Goal: Information Seeking & Learning: Check status

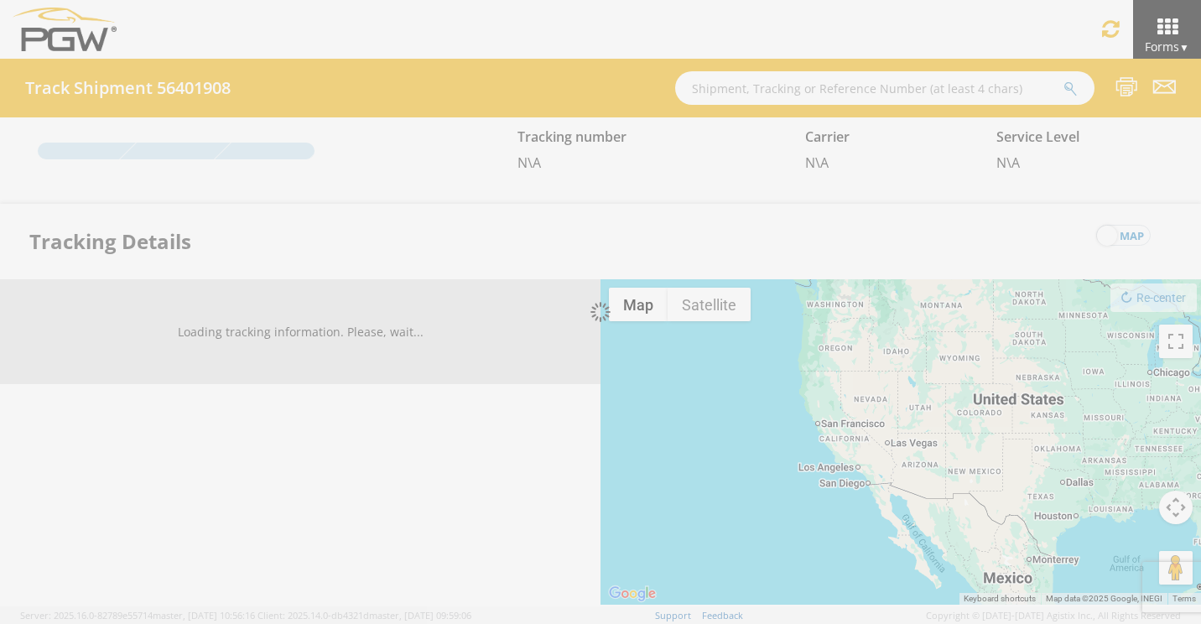
click at [700, 79] on div at bounding box center [600, 312] width 1201 height 624
click at [700, 88] on div at bounding box center [600, 312] width 1201 height 624
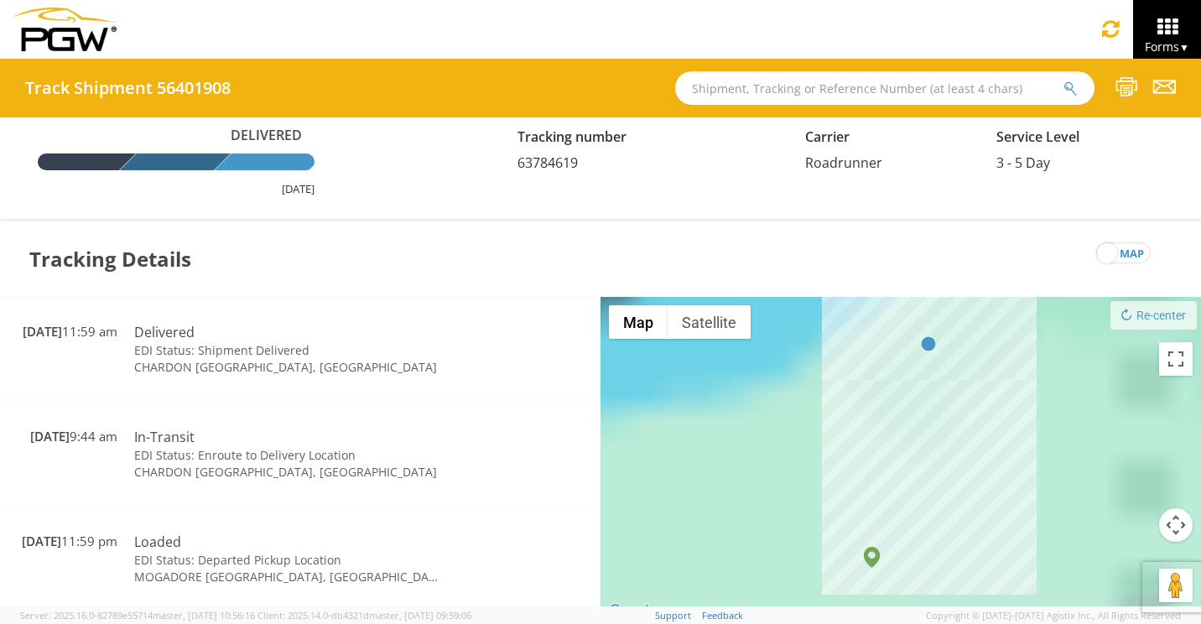
click at [707, 89] on input "text" at bounding box center [884, 88] width 419 height 34
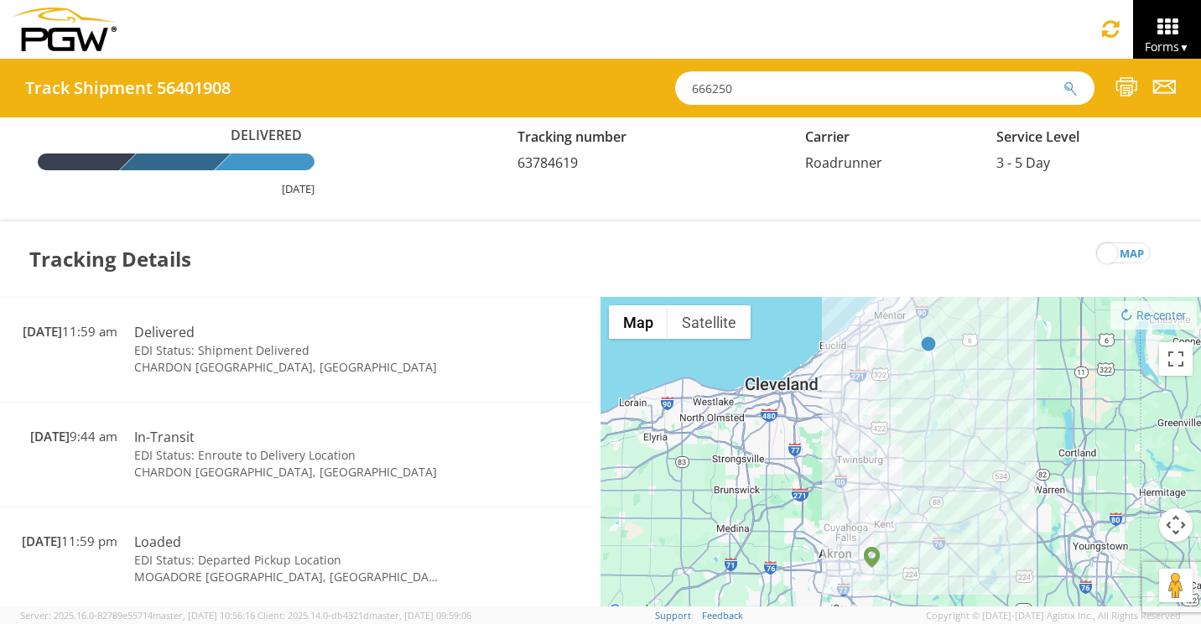
type input "666250"
click at [1064, 80] on button "submit" at bounding box center [1071, 90] width 14 height 20
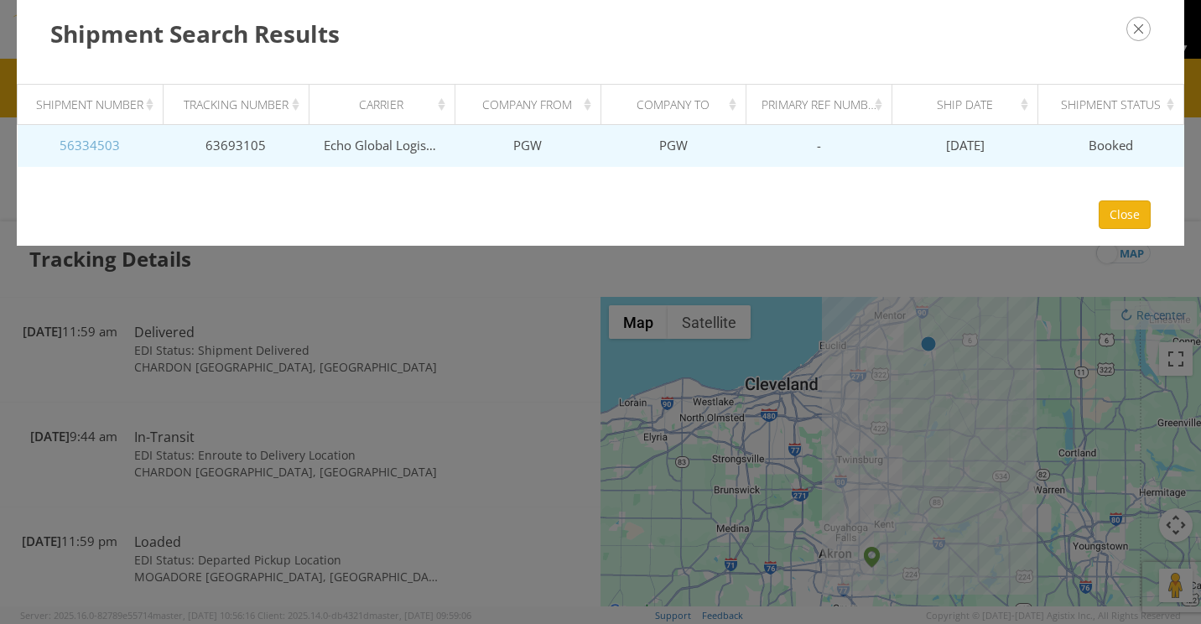
click at [95, 142] on link "56334503" at bounding box center [90, 145] width 60 height 17
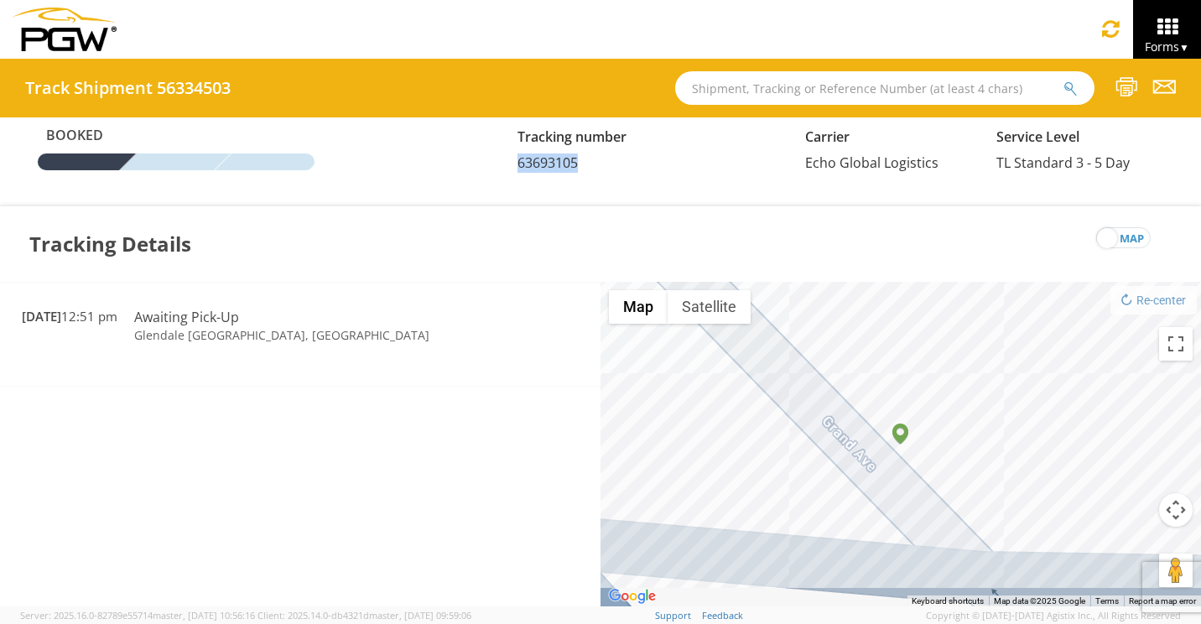
drag, startPoint x: 588, startPoint y: 161, endPoint x: 519, endPoint y: 160, distance: 68.8
click at [519, 160] on div "Tracking number 63693105" at bounding box center [649, 149] width 288 height 46
drag, startPoint x: 519, startPoint y: 160, endPoint x: 562, endPoint y: 168, distance: 43.4
copy span "63693105"
